Goal: Information Seeking & Learning: Learn about a topic

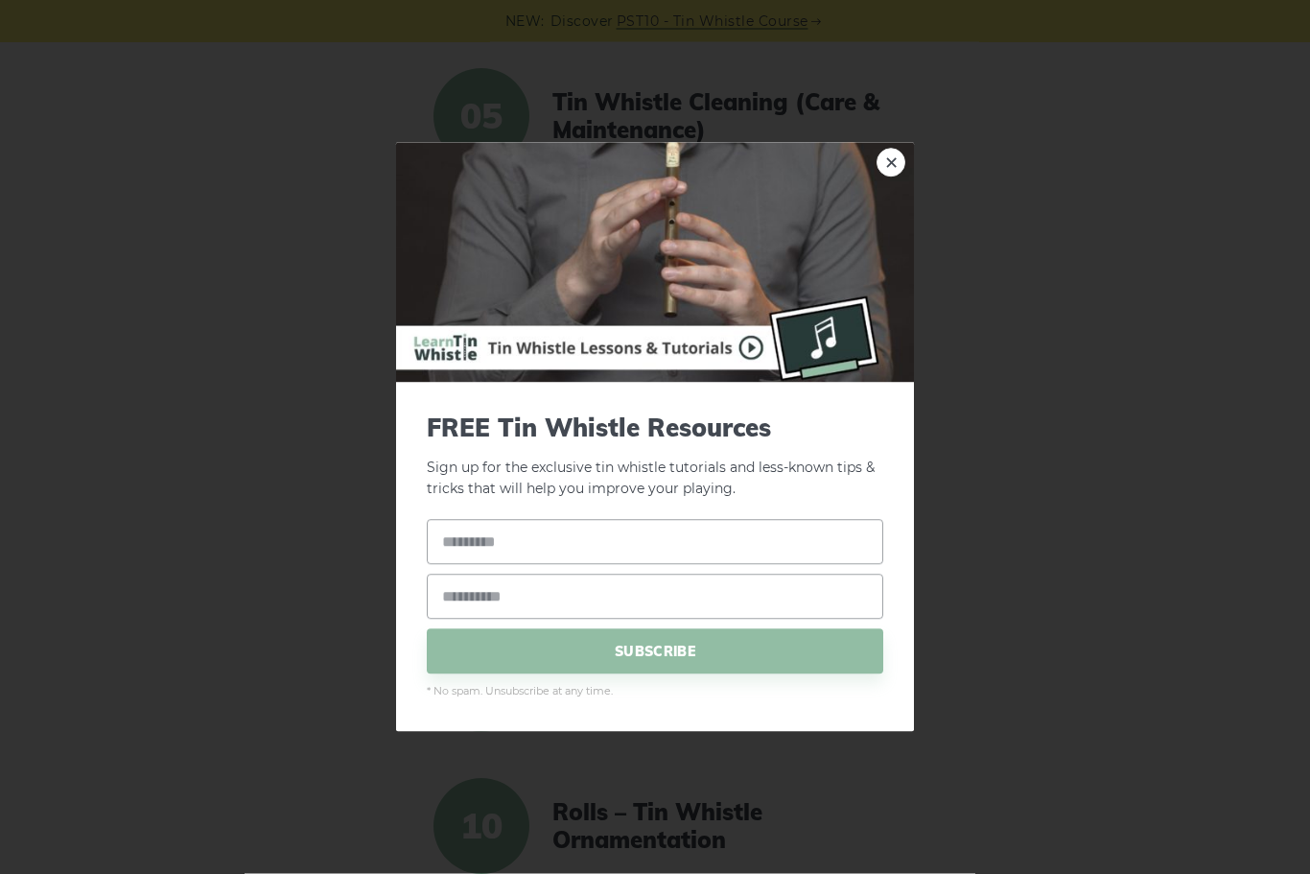
scroll to position [1059, 0]
click at [888, 176] on link "×" at bounding box center [890, 162] width 29 height 29
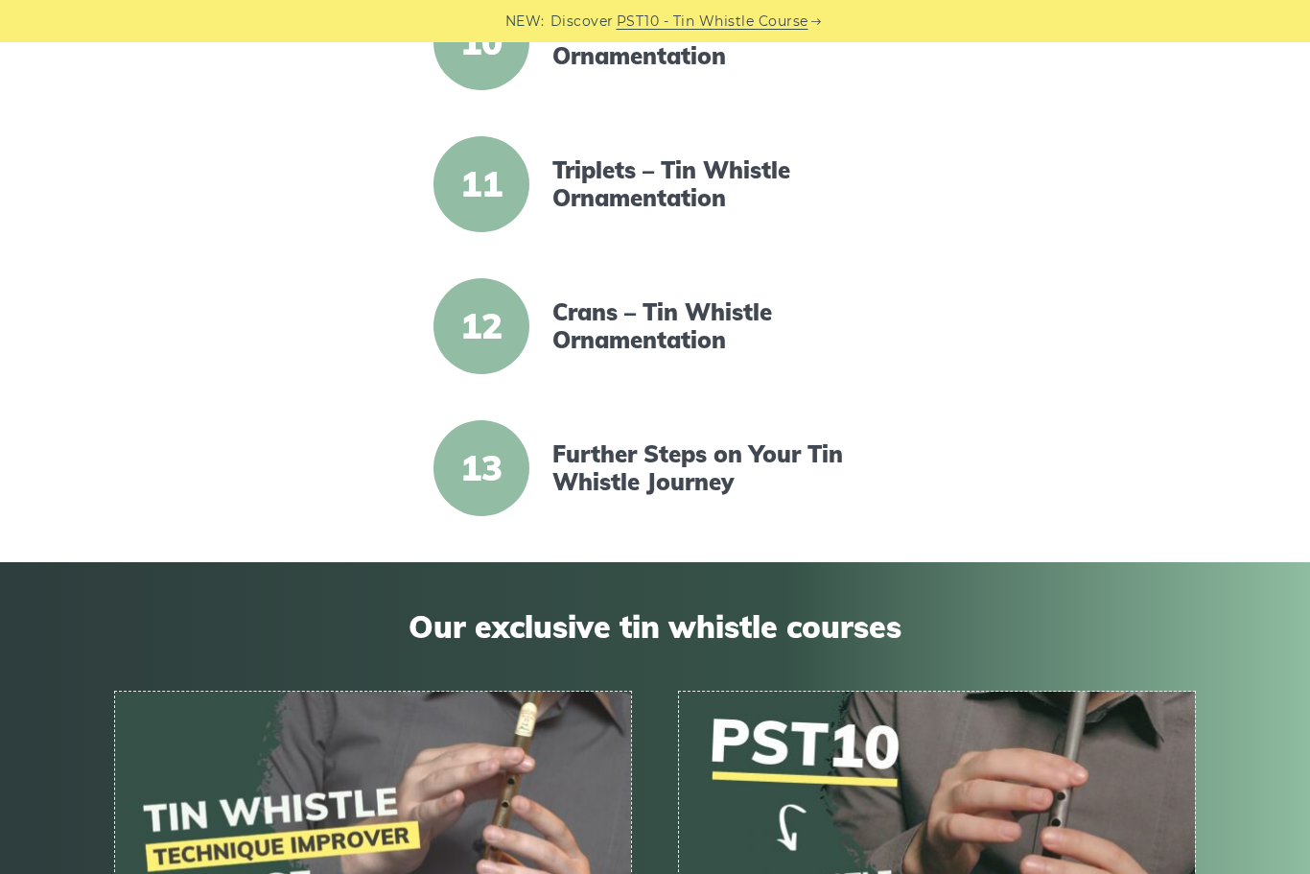
scroll to position [1836, 0]
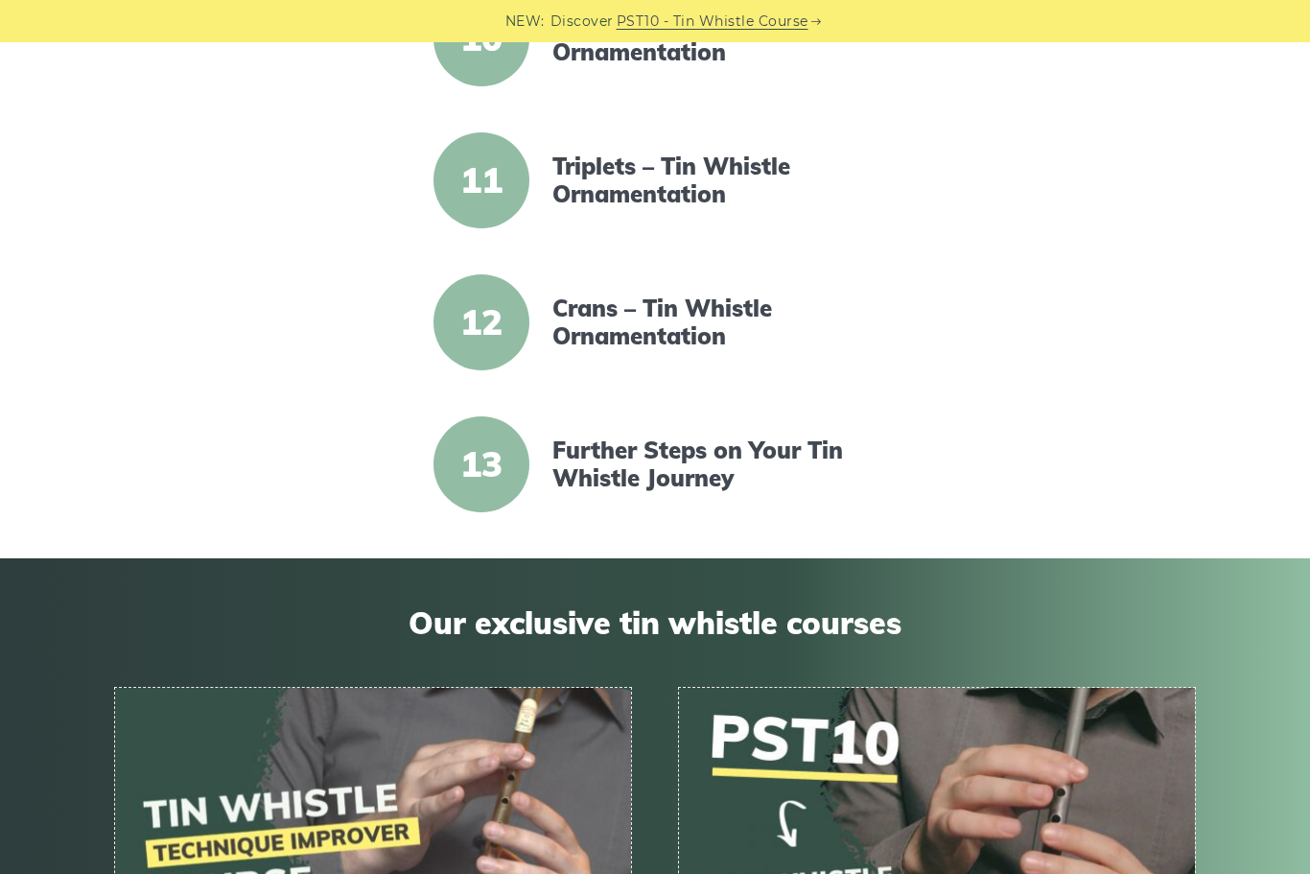
click at [590, 203] on link "Triplets – Tin Whistle Ornamentation" at bounding box center [717, 180] width 330 height 56
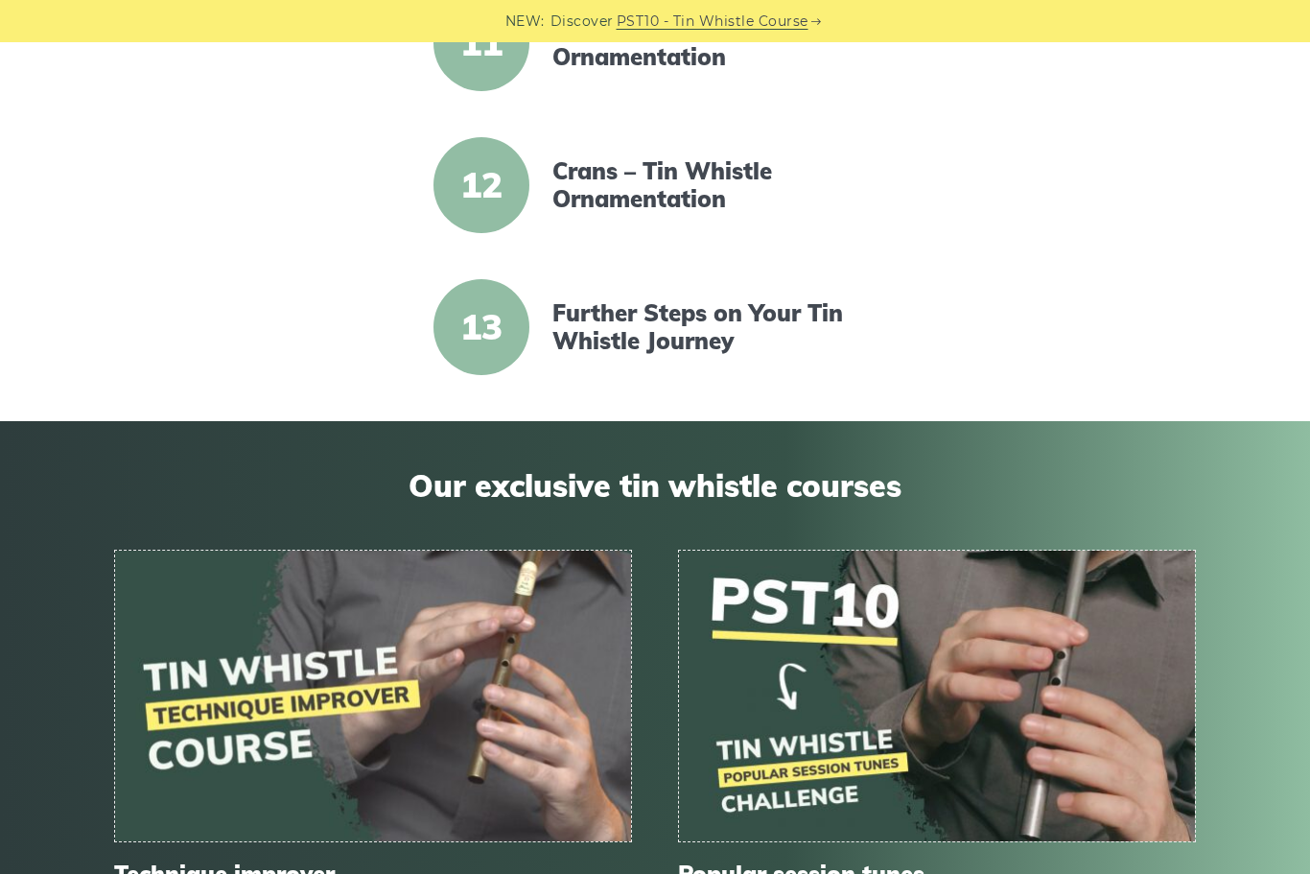
scroll to position [1980, 0]
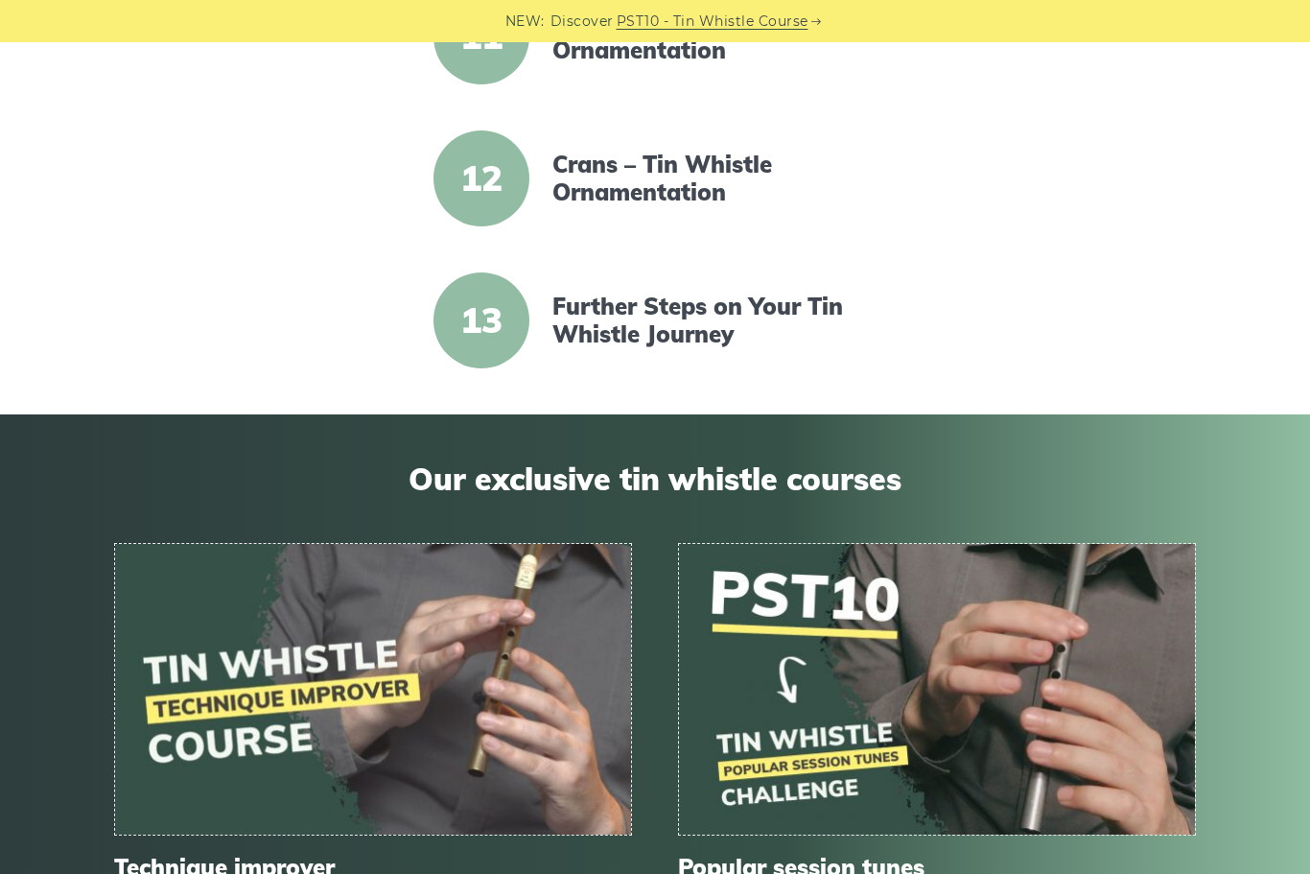
click at [778, 323] on link "Further Steps on Your Tin Whistle Journey" at bounding box center [717, 320] width 330 height 56
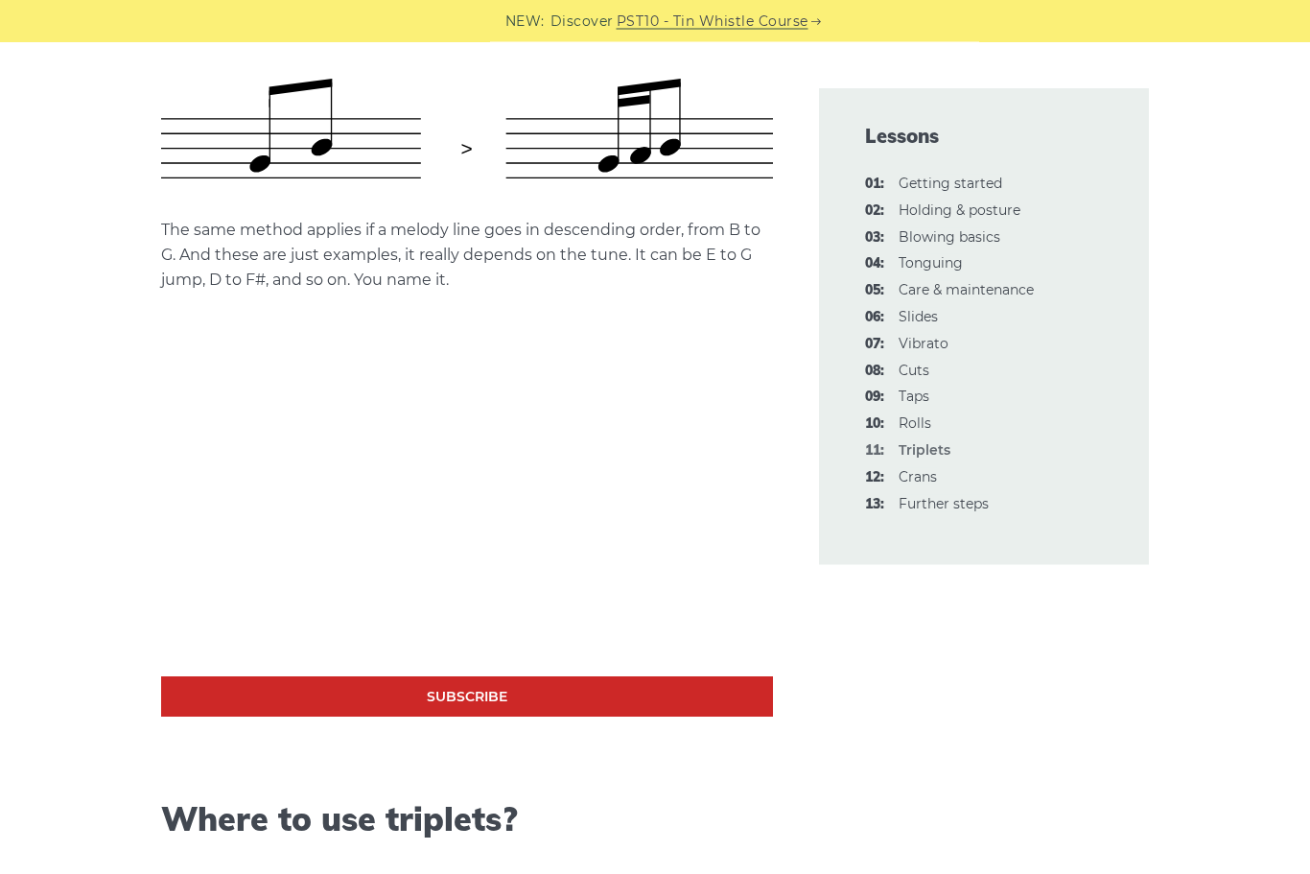
scroll to position [982, 0]
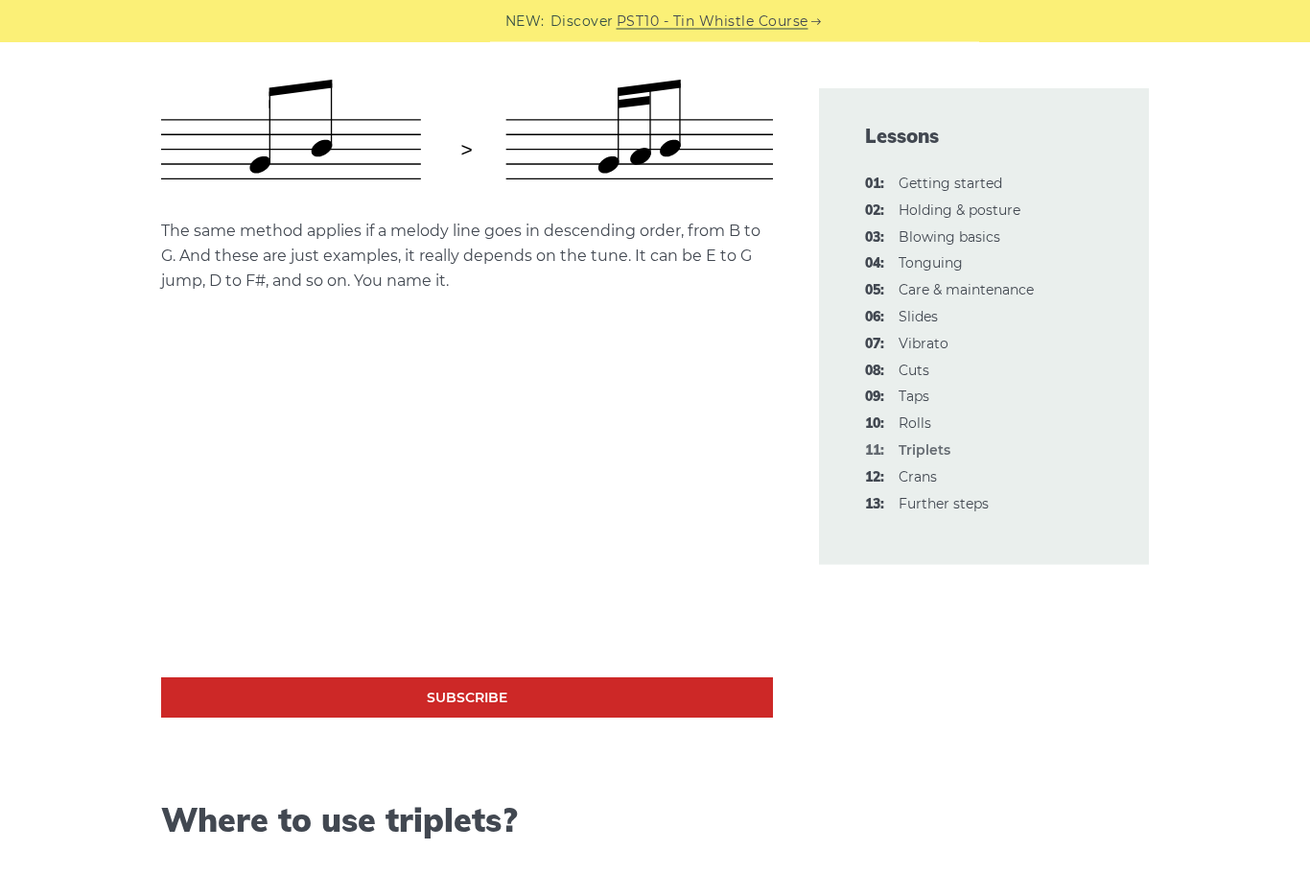
click at [983, 241] on link "03: Blowing basics" at bounding box center [950, 236] width 102 height 17
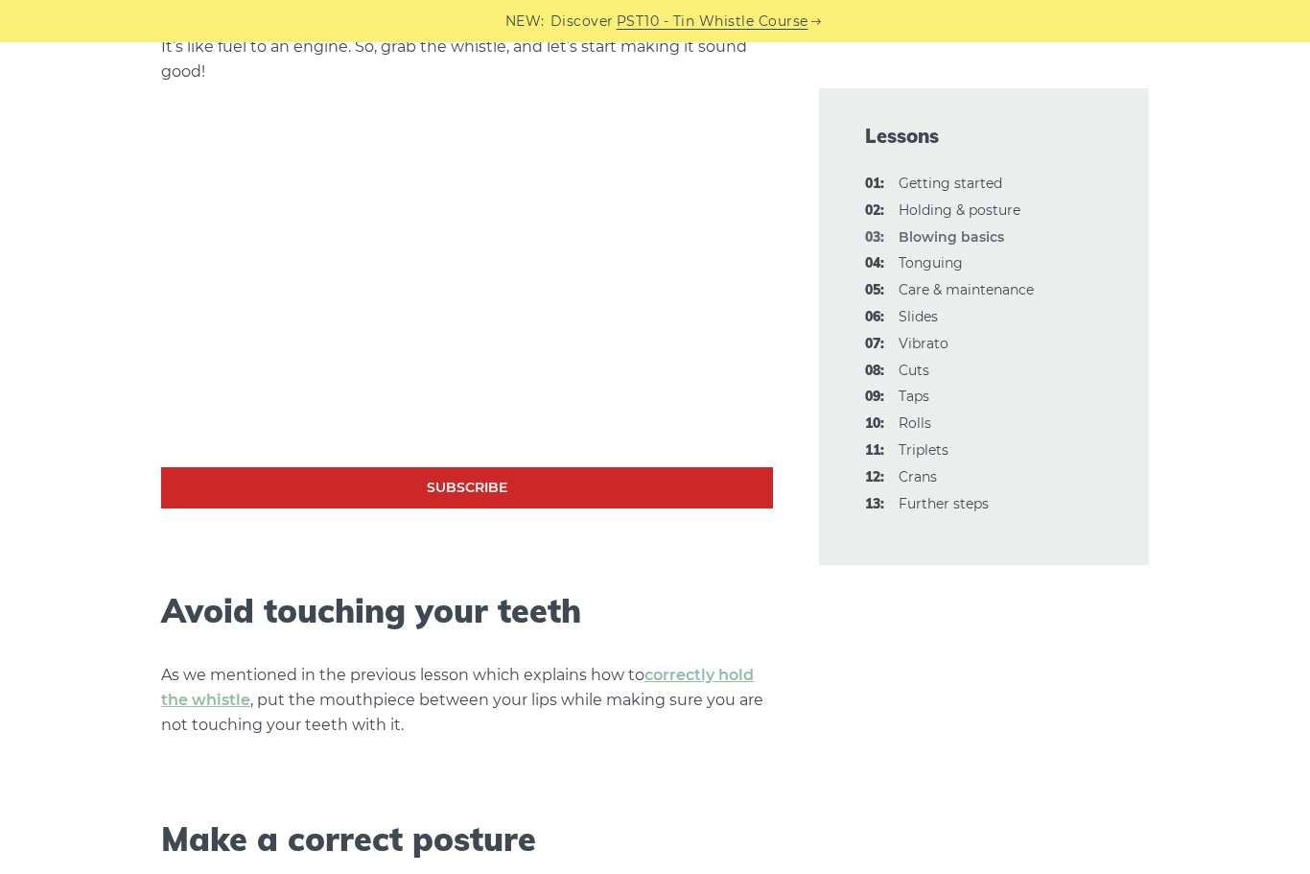
scroll to position [566, 0]
